Goal: Transaction & Acquisition: Purchase product/service

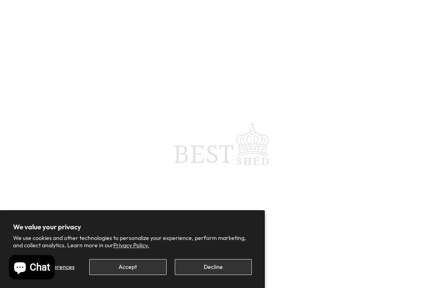
click at [124, 265] on button "Accept" at bounding box center [127, 267] width 77 height 16
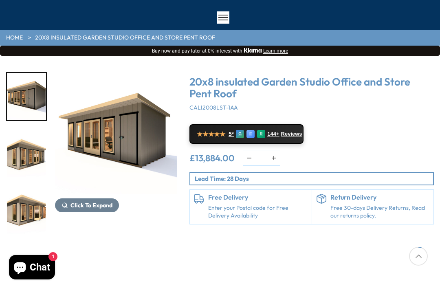
scroll to position [55, 0]
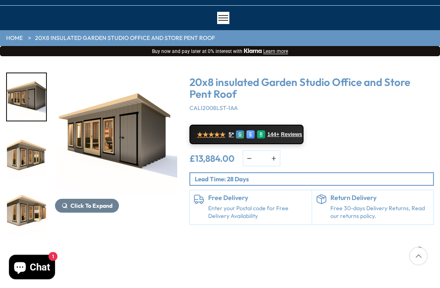
click at [93, 199] on button "Click To Expand" at bounding box center [87, 206] width 64 height 14
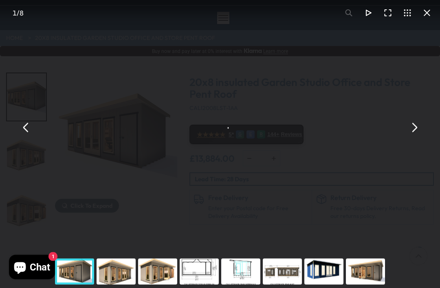
scroll to position [55, 0]
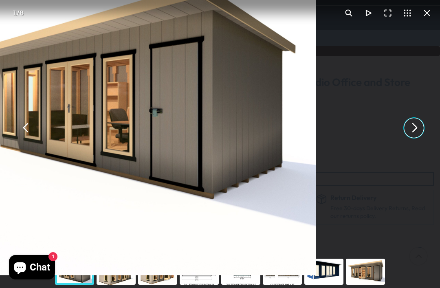
click at [415, 131] on button "You can close this modal content with the ESC key" at bounding box center [415, 128] width 20 height 20
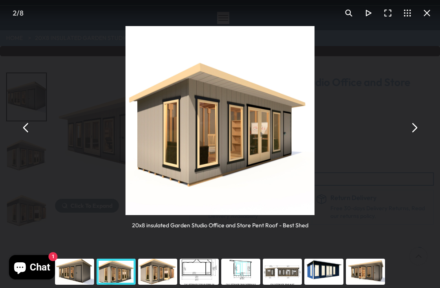
click at [409, 127] on button "You can close this modal content with the ESC key" at bounding box center [415, 128] width 20 height 20
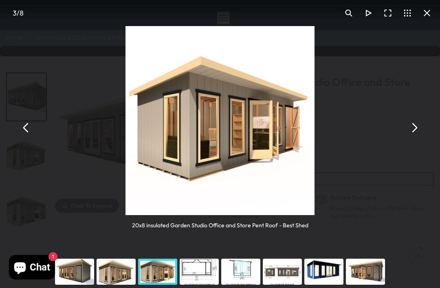
click at [419, 130] on button "You can close this modal content with the ESC key" at bounding box center [415, 128] width 20 height 20
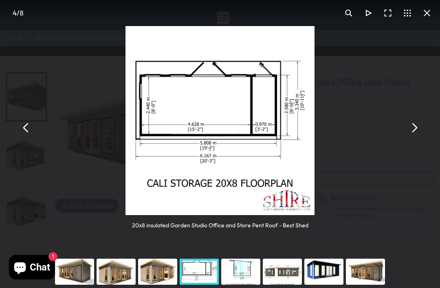
click at [420, 123] on button "You can close this modal content with the ESC key" at bounding box center [415, 128] width 20 height 20
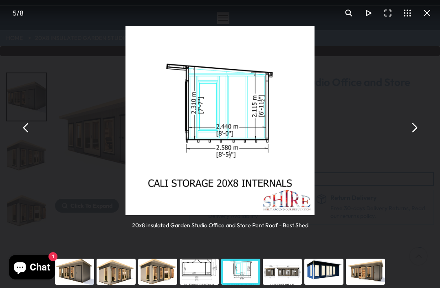
click at [414, 123] on button "You can close this modal content with the ESC key" at bounding box center [415, 128] width 20 height 20
